Goal: Information Seeking & Learning: Learn about a topic

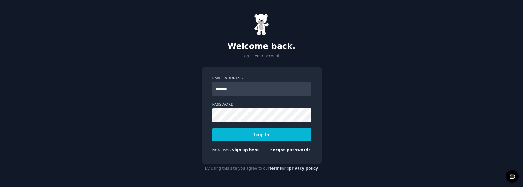
type input "**********"
click at [212, 129] on button "Log In" at bounding box center [261, 135] width 99 height 13
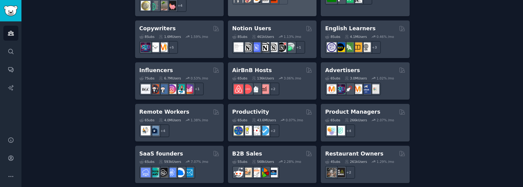
scroll to position [490, 0]
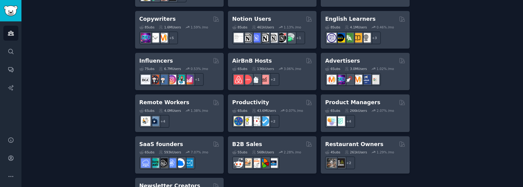
click at [195, 53] on div "Influencers Curated by GummySearch 7 Sub s 6.7M Users 0.53 % /mo + 1" at bounding box center [179, 72] width 88 height 38
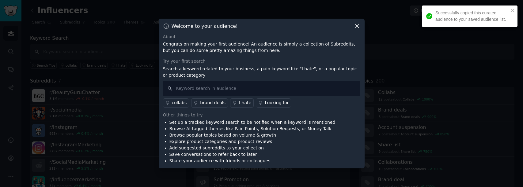
click at [360, 26] on icon at bounding box center [357, 26] width 6 height 6
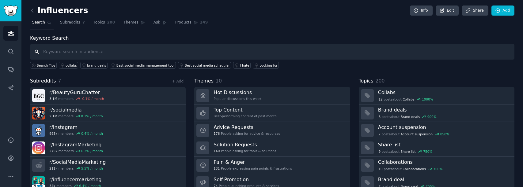
scroll to position [24, 0]
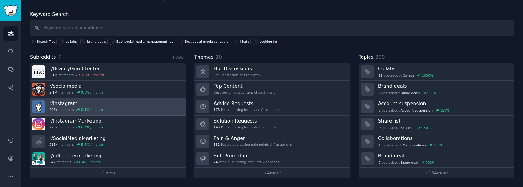
click at [113, 108] on link "r/ Instagram 993k members 0.4 % / month" at bounding box center [108, 106] width 156 height 17
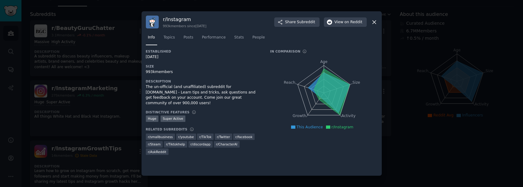
click at [376, 20] on icon at bounding box center [374, 22] width 6 height 6
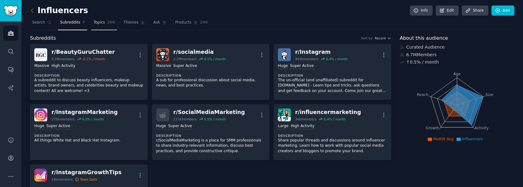
click at [93, 25] on span "Topics" at bounding box center [98, 23] width 11 height 6
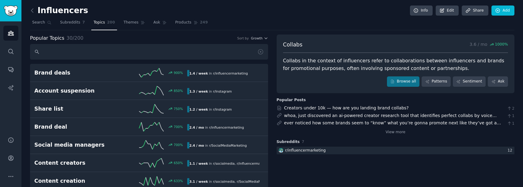
click at [449, 0] on html "Audiences Search Conversations AI Reports Help Account More Influencers Info Ed…" at bounding box center [261, 93] width 523 height 187
